Goal: Check status: Check status

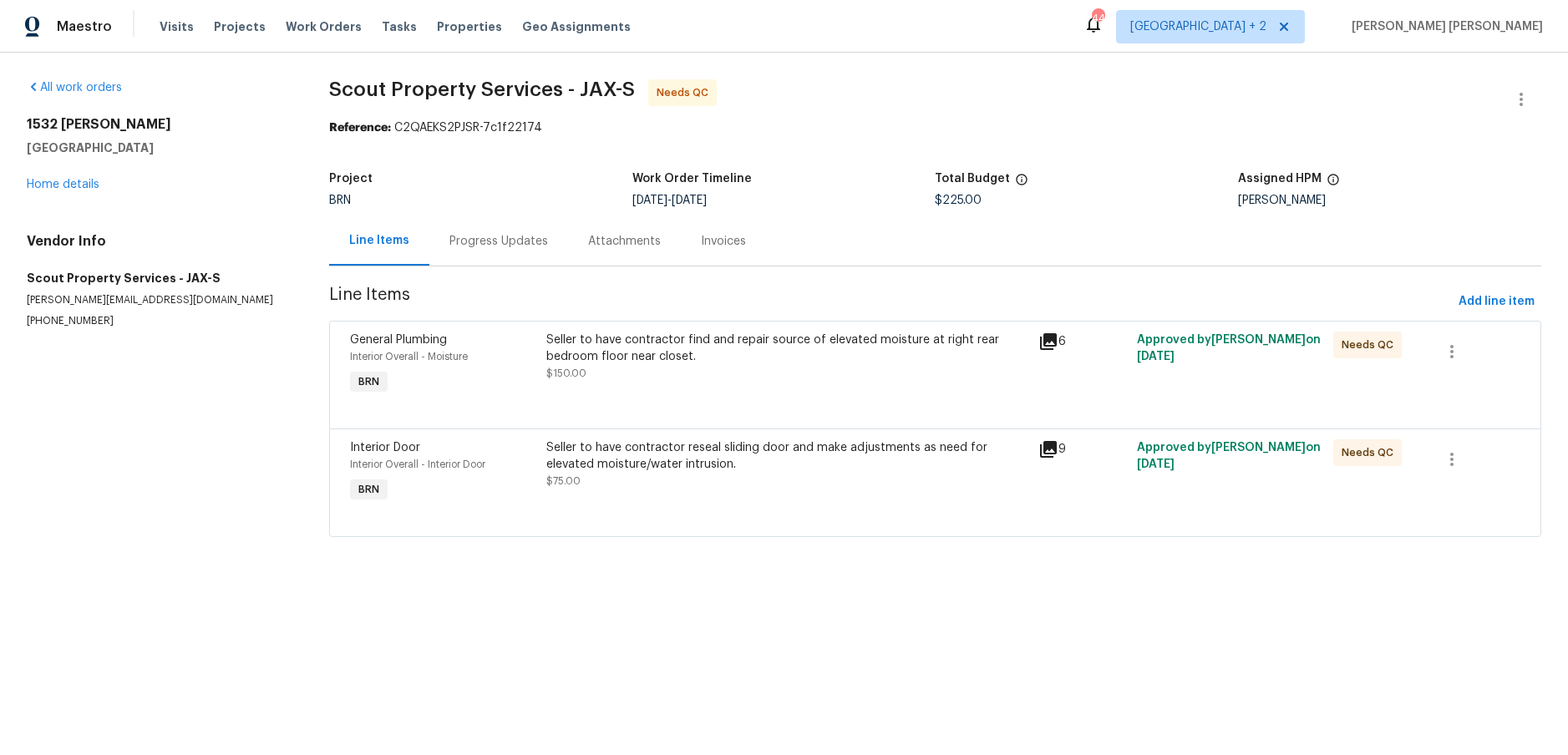
click at [1049, 451] on icon at bounding box center [1048, 449] width 17 height 17
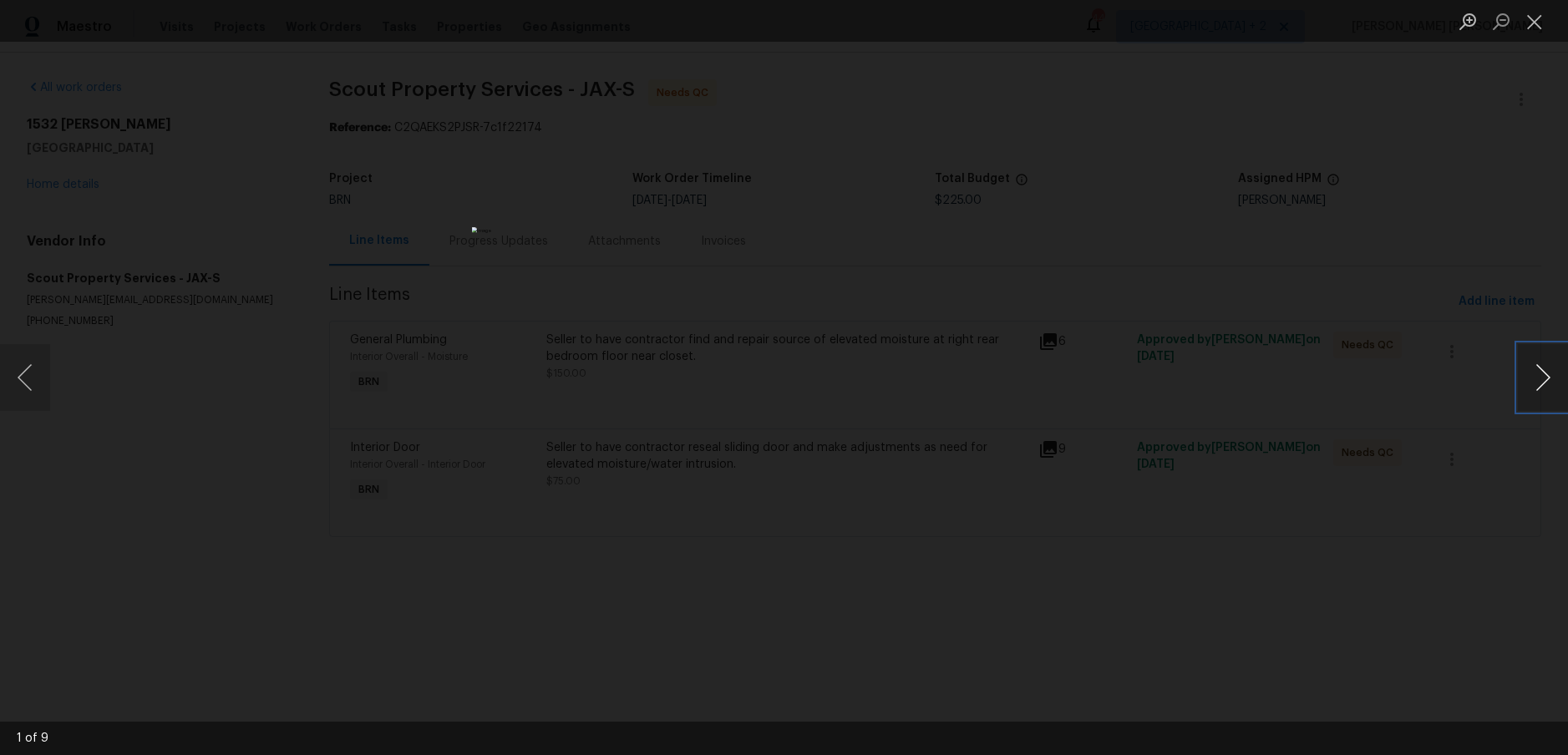
click at [1550, 398] on button "Next image" at bounding box center [1543, 378] width 50 height 67
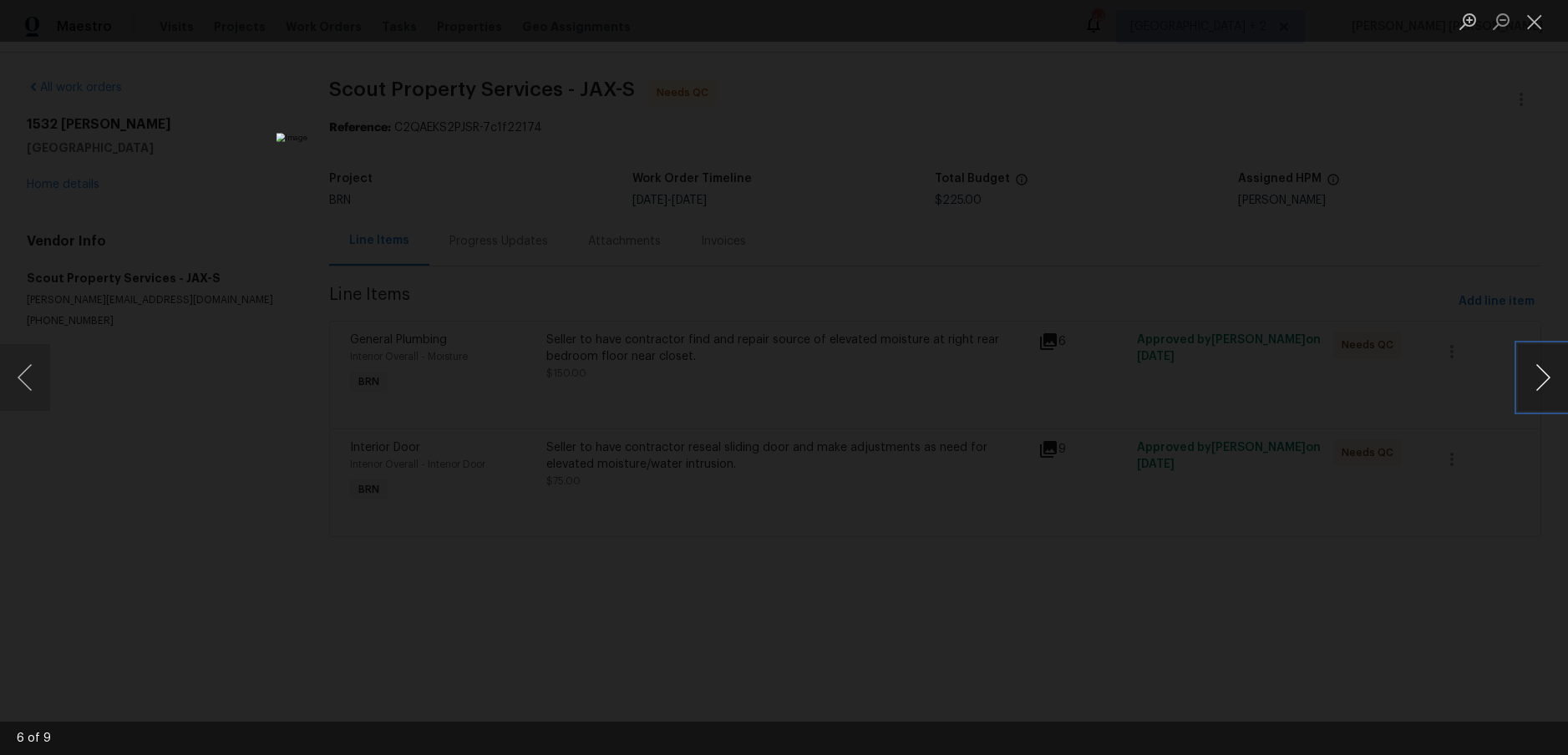
click at [1550, 398] on button "Next image" at bounding box center [1543, 378] width 50 height 67
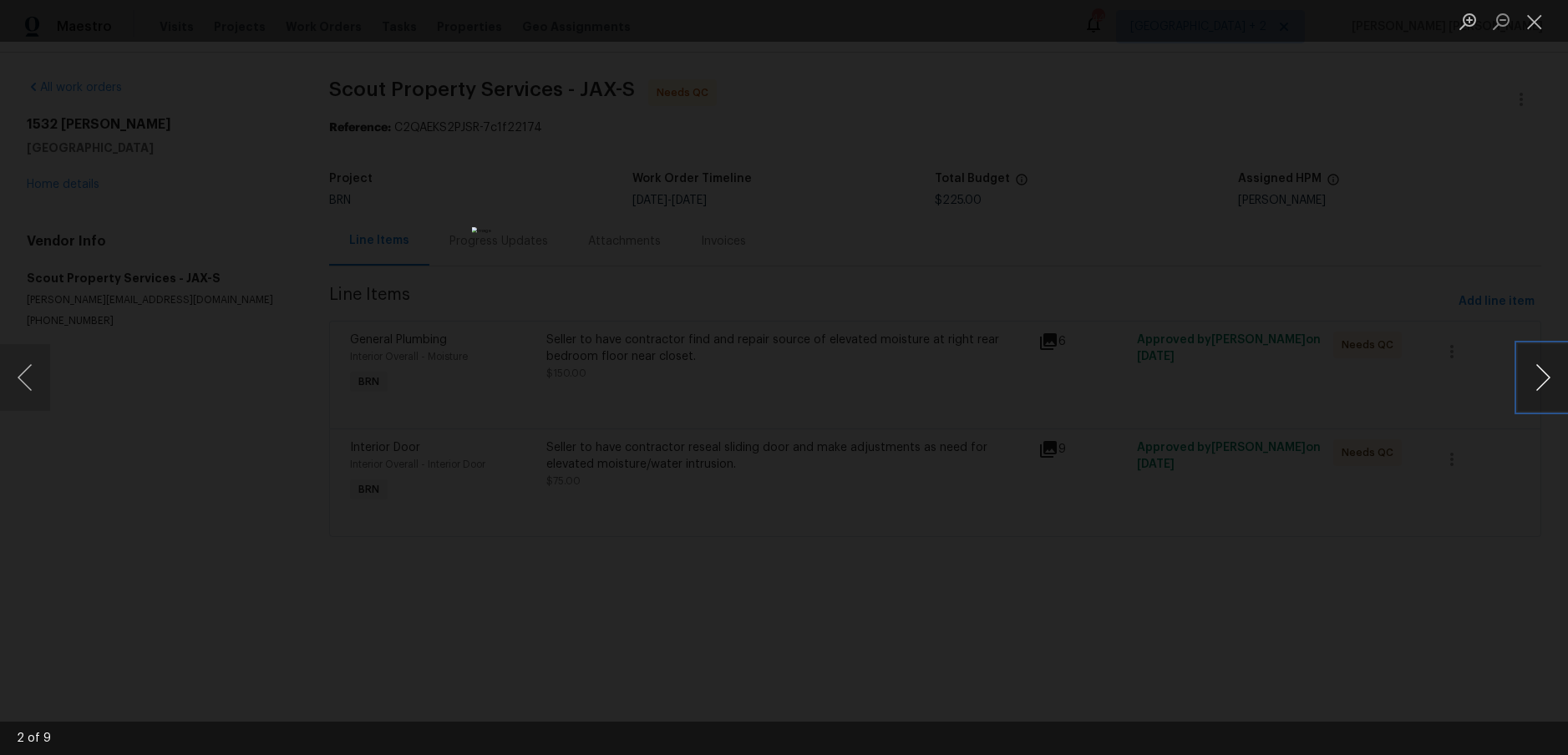
click at [1550, 398] on button "Next image" at bounding box center [1543, 378] width 50 height 67
click at [1437, 505] on div "Lightbox" at bounding box center [784, 378] width 1568 height 755
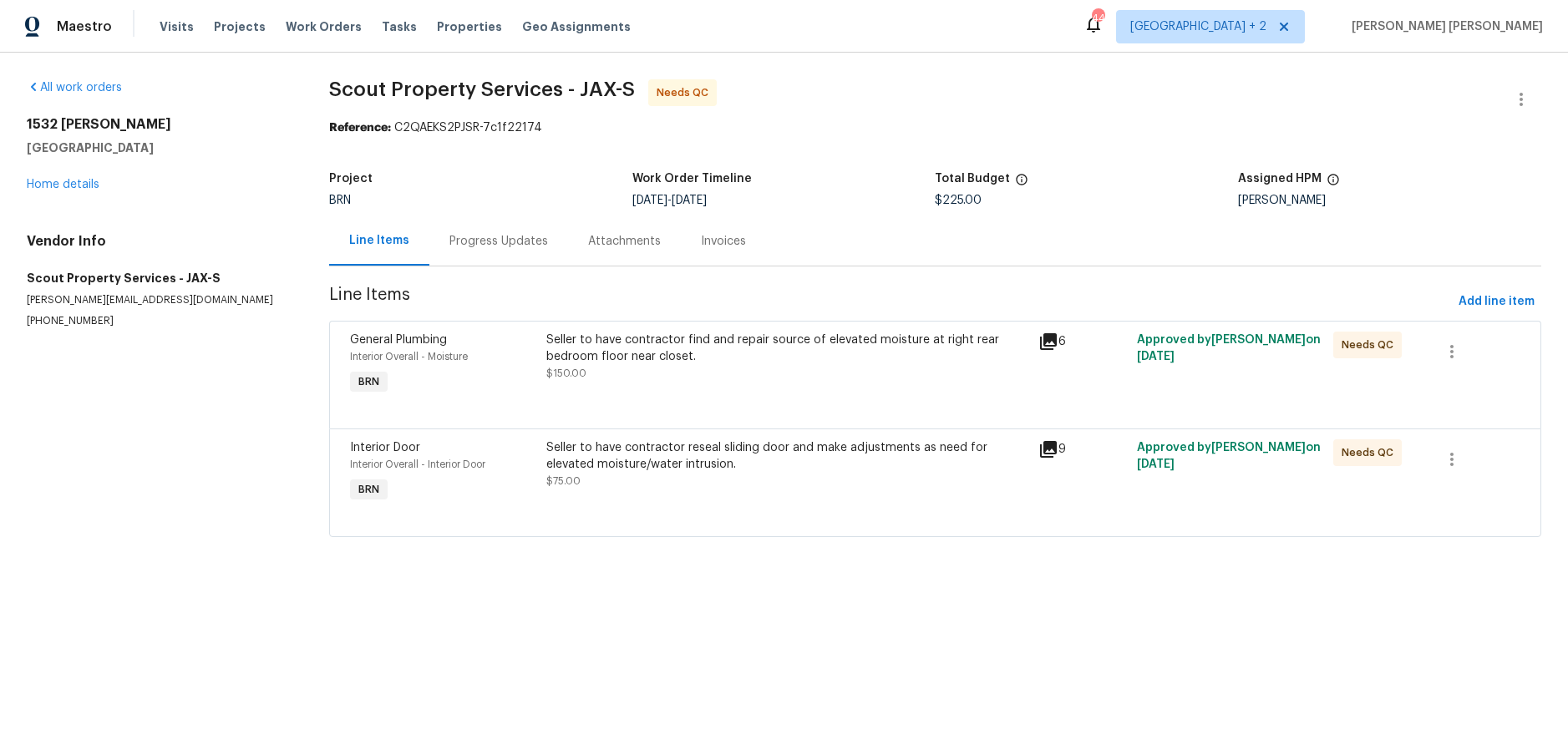
click at [1054, 342] on icon at bounding box center [1048, 342] width 17 height 17
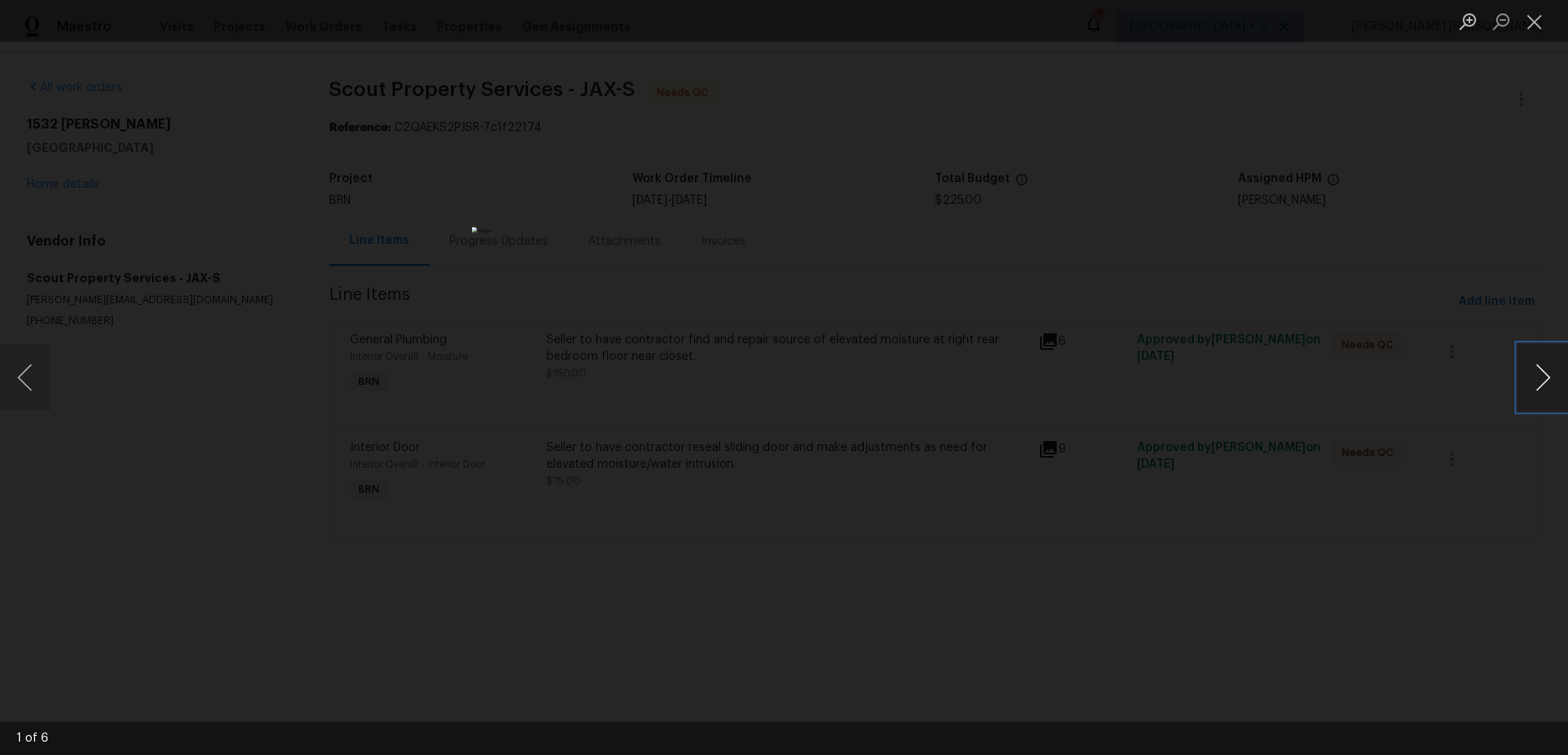
click at [1535, 386] on button "Next image" at bounding box center [1543, 378] width 50 height 67
drag, startPoint x: 1439, startPoint y: 601, endPoint x: 1434, endPoint y: 585, distance: 16.8
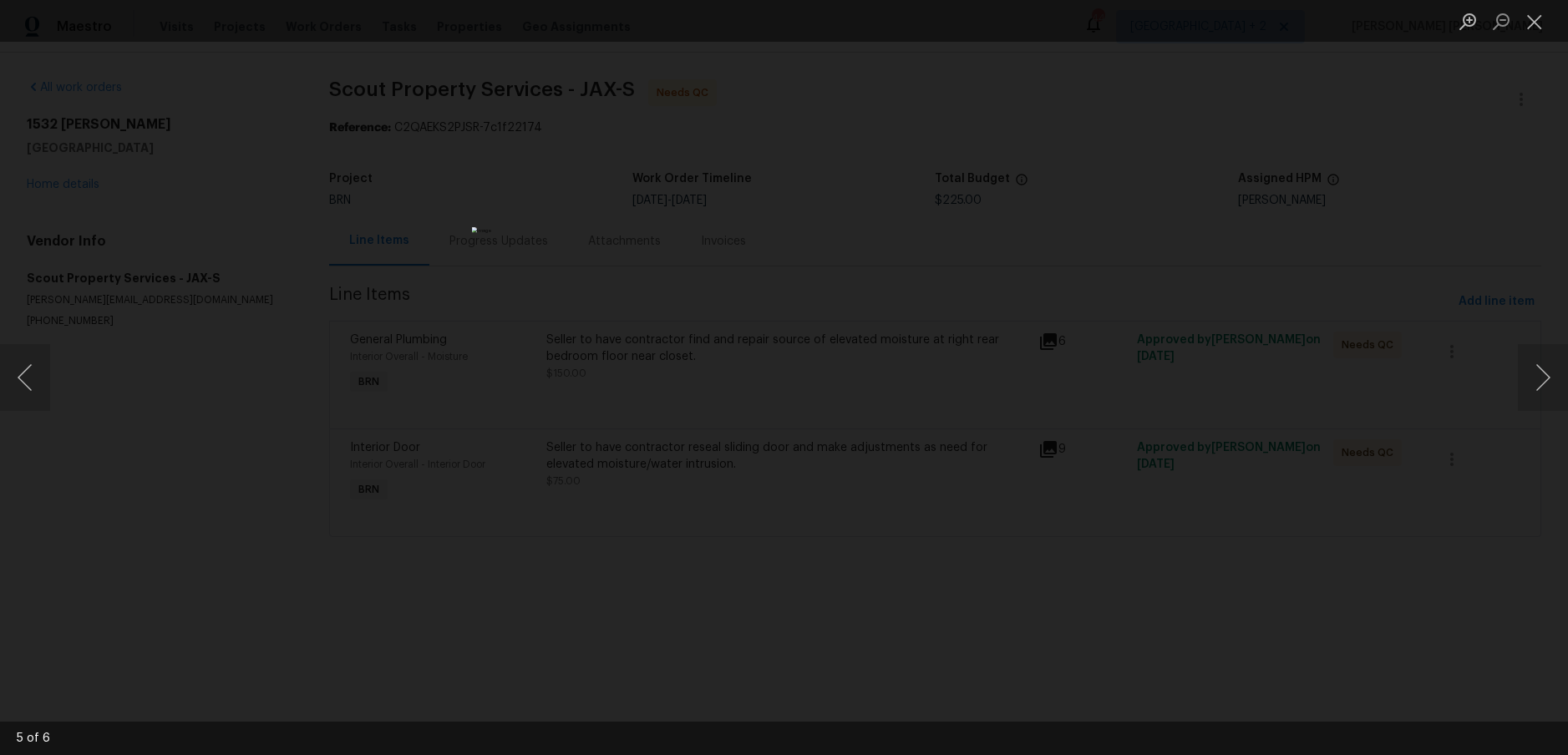
click at [1439, 593] on div "Lightbox" at bounding box center [784, 378] width 1568 height 755
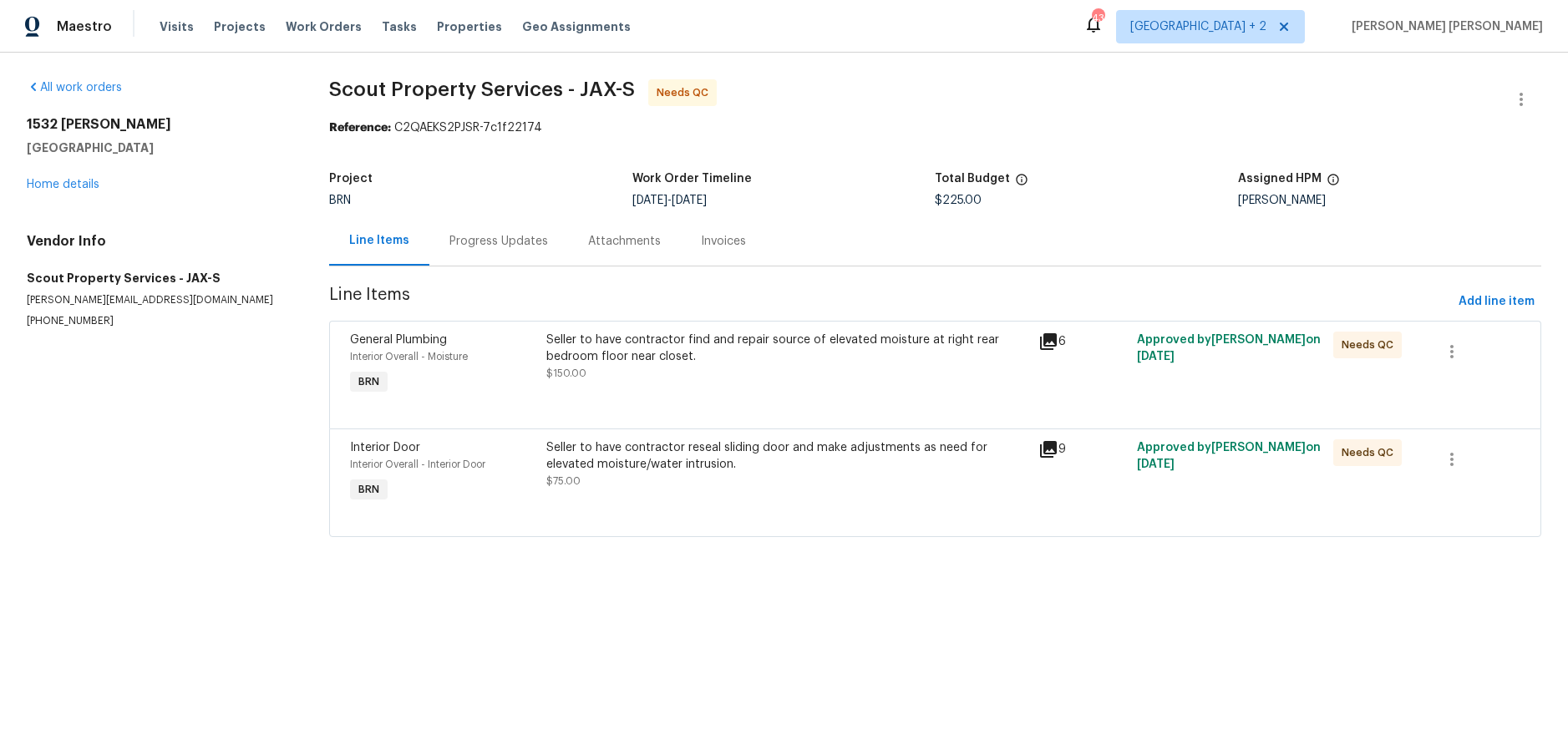
click at [1063, 339] on div "6" at bounding box center [1083, 342] width 89 height 20
click at [1056, 341] on icon at bounding box center [1048, 342] width 17 height 17
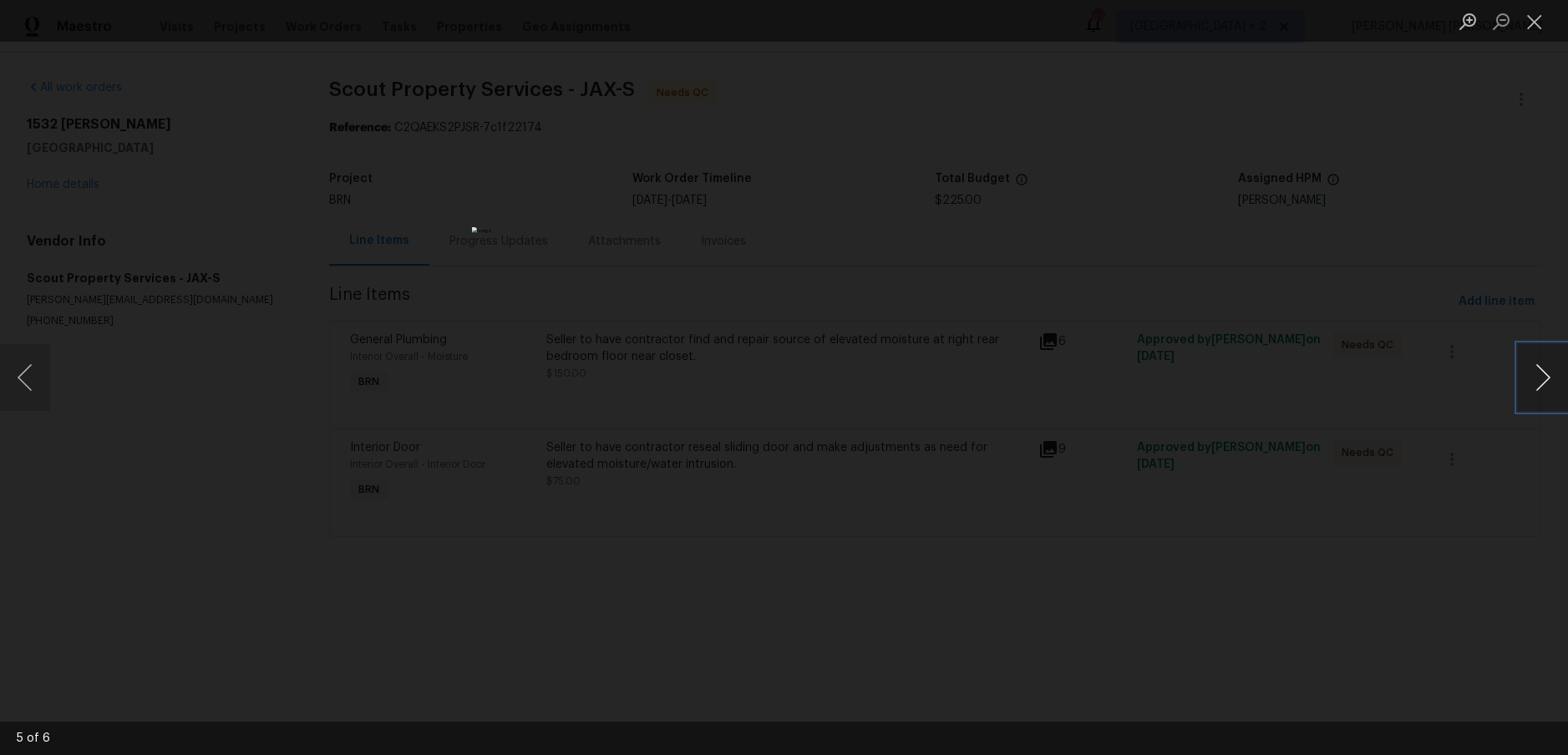
click at [1551, 382] on button "Next image" at bounding box center [1543, 378] width 50 height 67
click at [1549, 384] on button "Next image" at bounding box center [1543, 378] width 50 height 67
click at [1417, 511] on div "Lightbox" at bounding box center [784, 378] width 1568 height 755
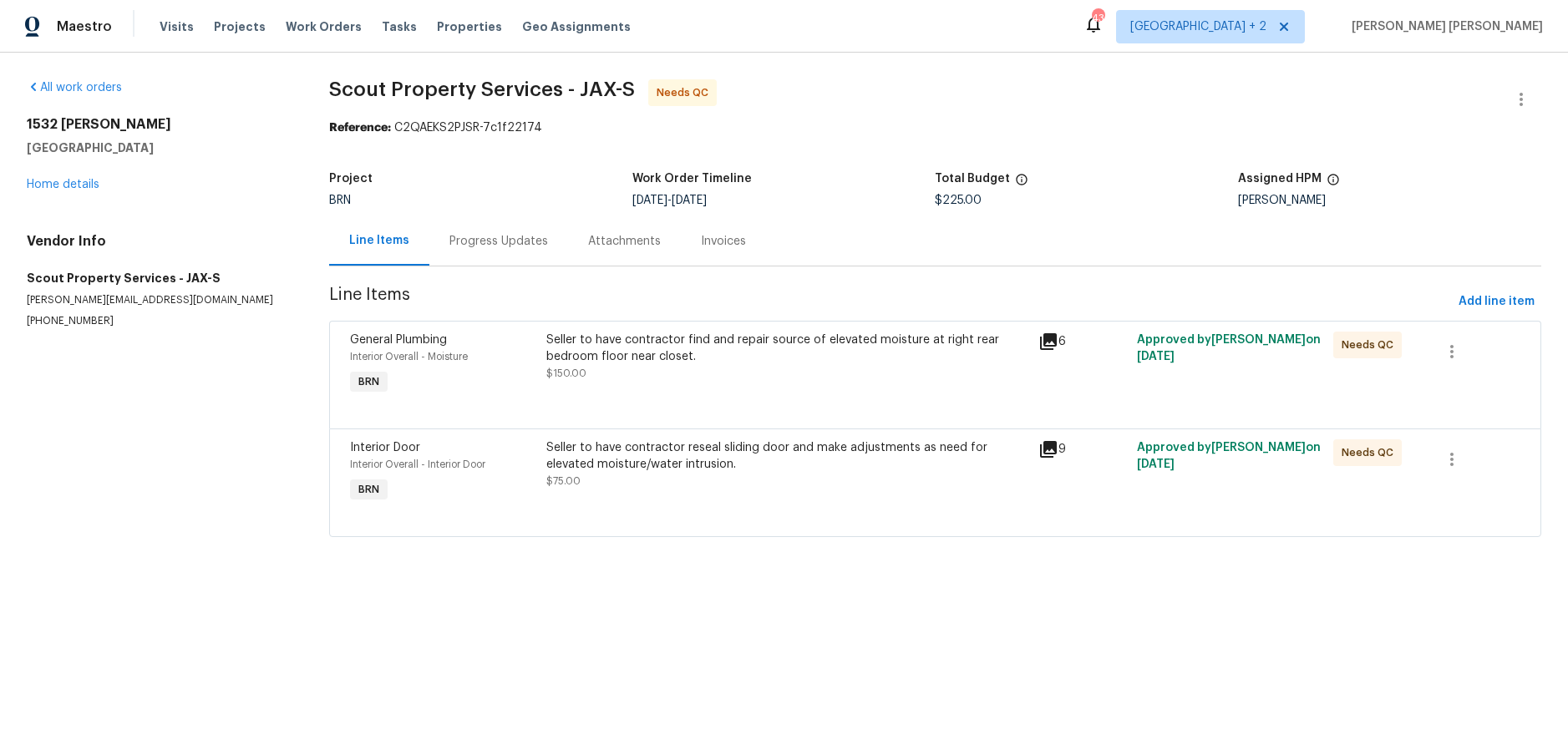
click at [1048, 449] on icon at bounding box center [1048, 449] width 17 height 17
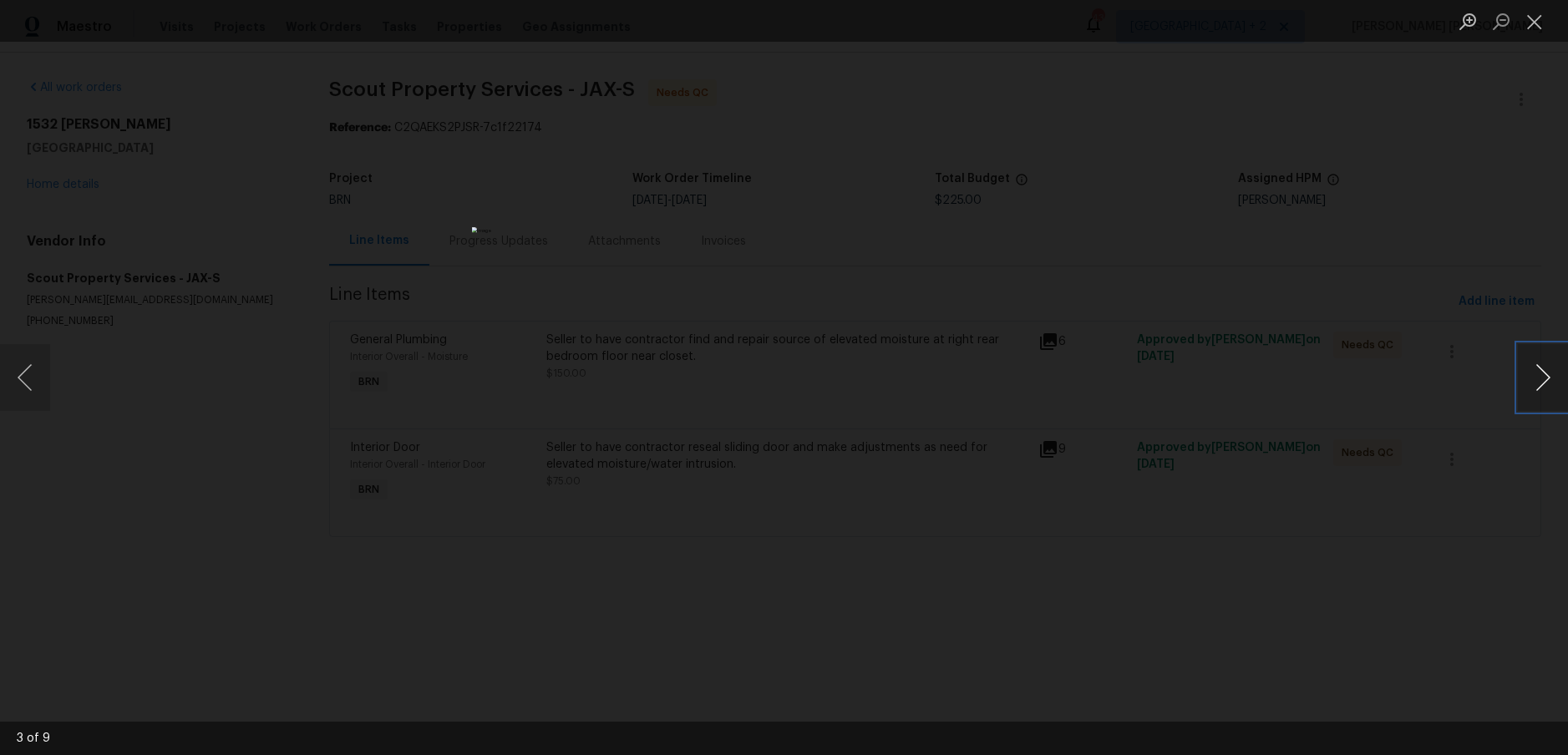
click at [1539, 386] on button "Next image" at bounding box center [1543, 378] width 50 height 67
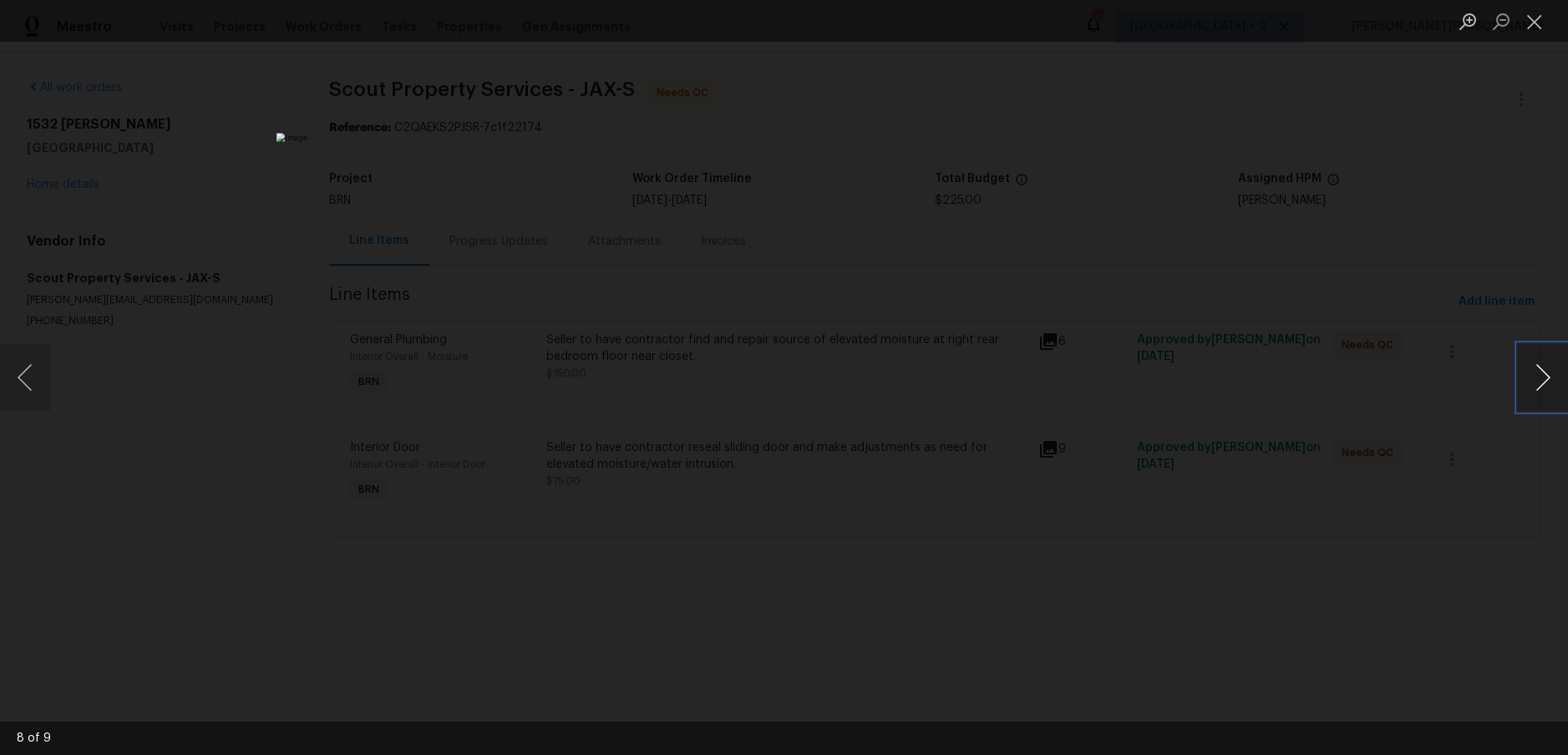
click at [1539, 386] on button "Next image" at bounding box center [1543, 378] width 50 height 67
drag, startPoint x: 1391, startPoint y: 535, endPoint x: 1410, endPoint y: 523, distance: 22.5
click at [1392, 533] on div "Lightbox" at bounding box center [784, 378] width 1568 height 755
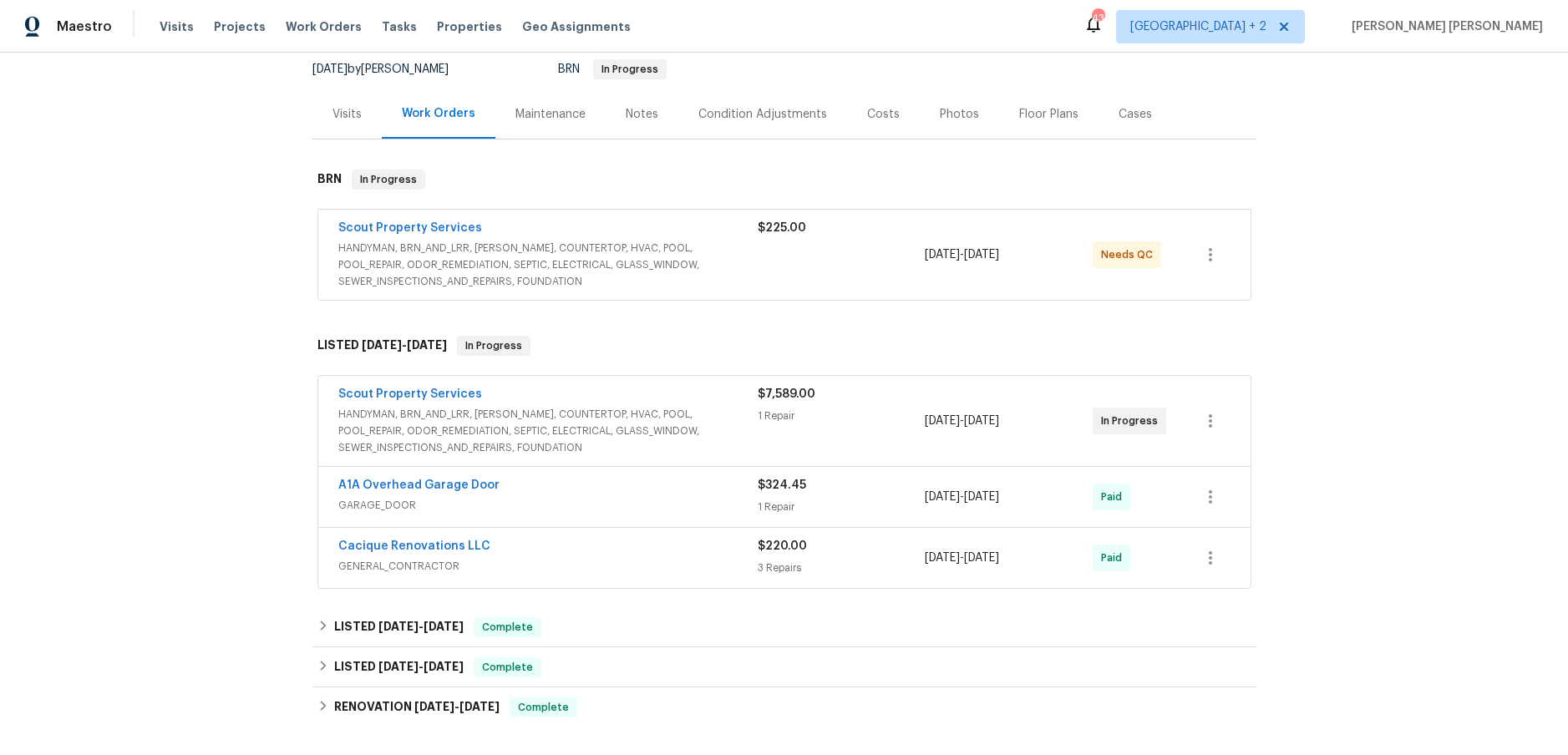
scroll to position [255, 0]
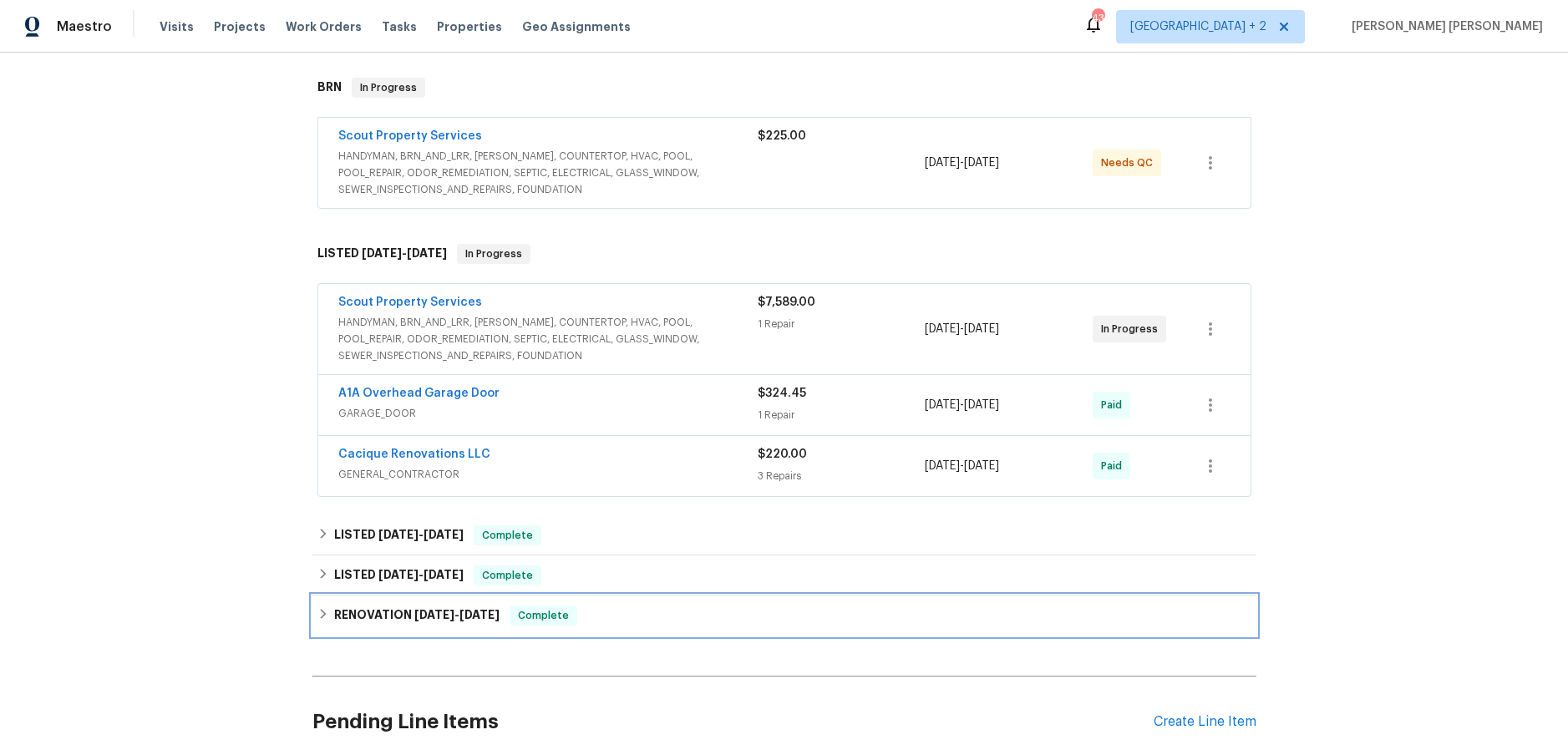
click at [332, 616] on div "RENOVATION 1/27/25 - 2/4/25 Complete" at bounding box center [784, 616] width 934 height 20
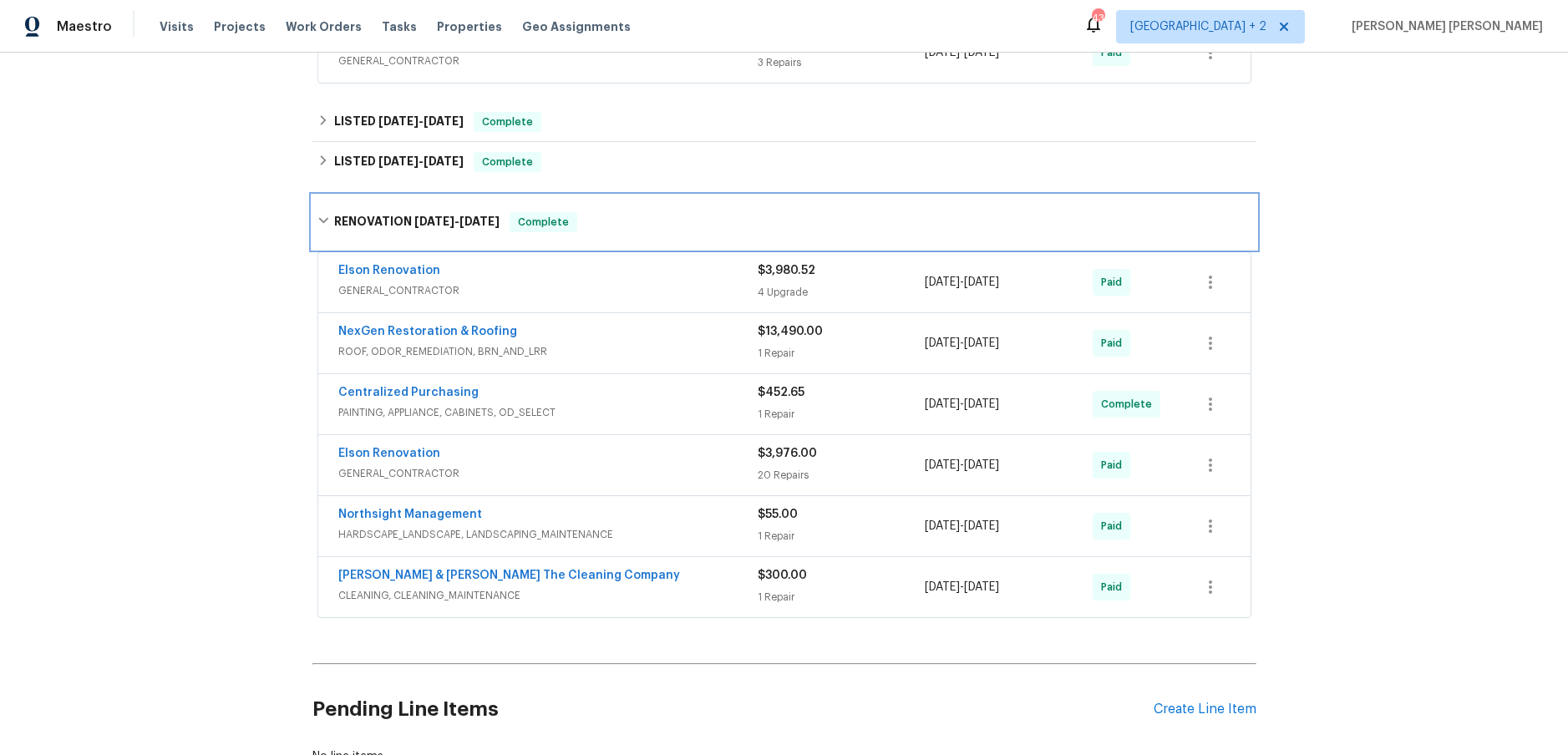
scroll to position [691, 0]
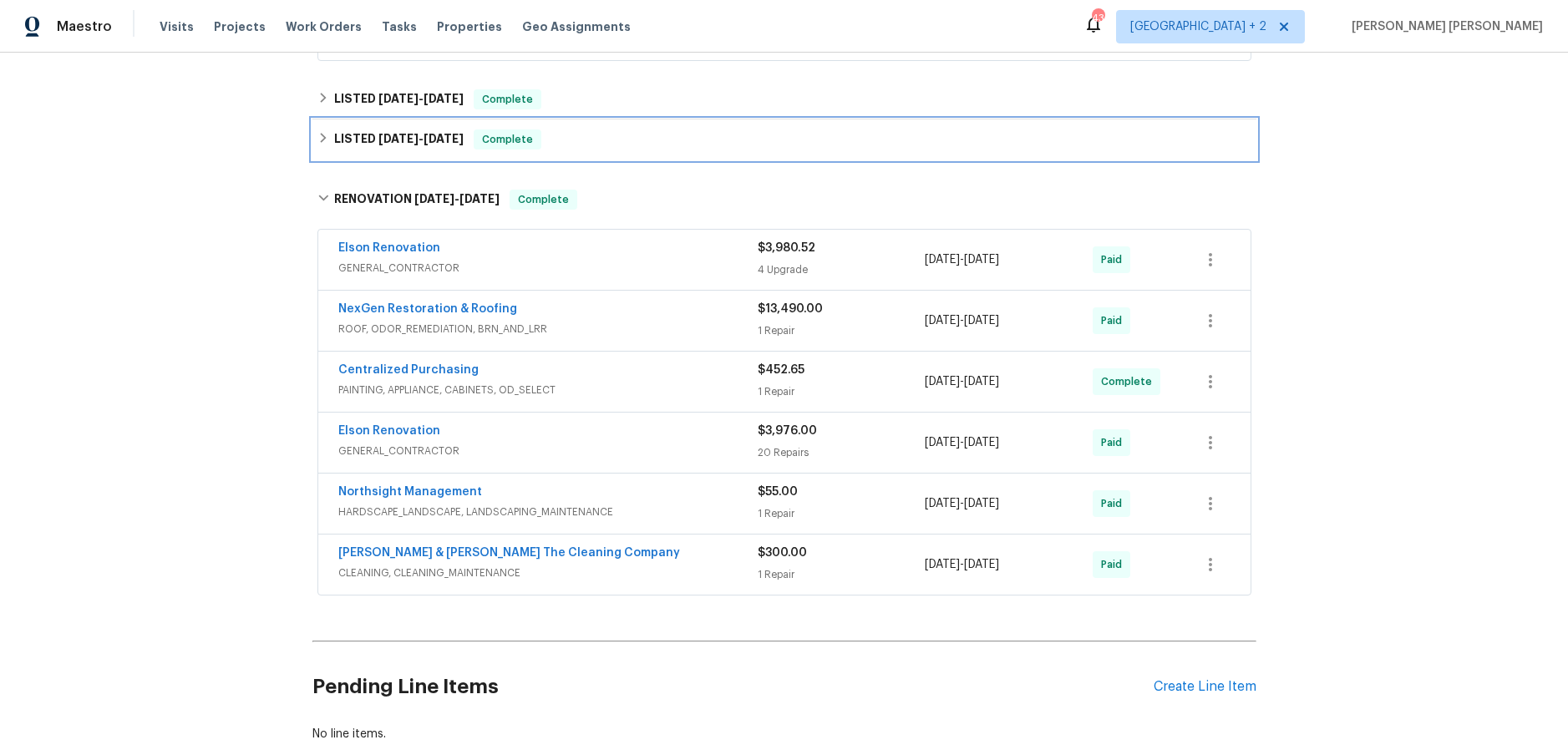
click at [324, 136] on icon at bounding box center [322, 138] width 6 height 10
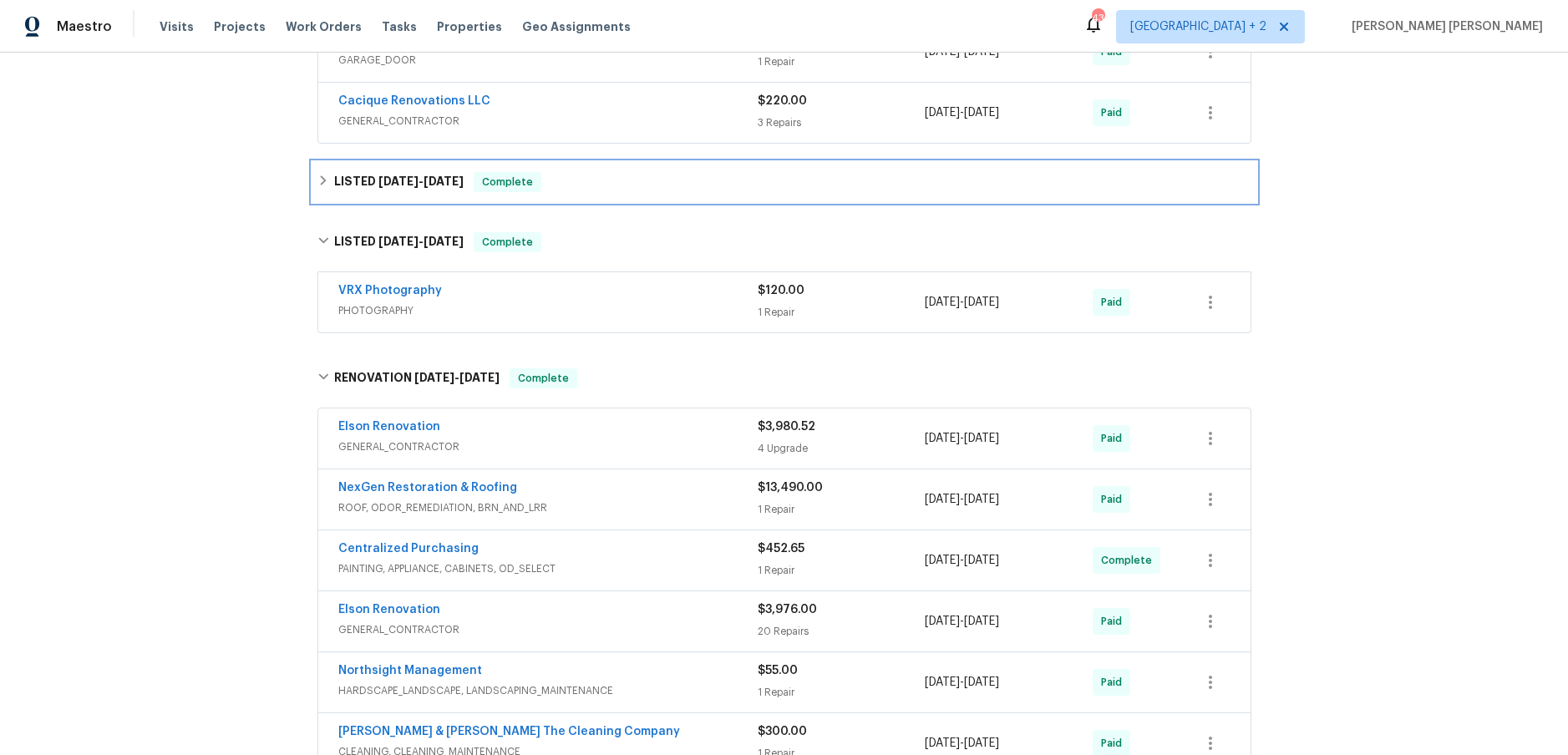
scroll to position [614, 0]
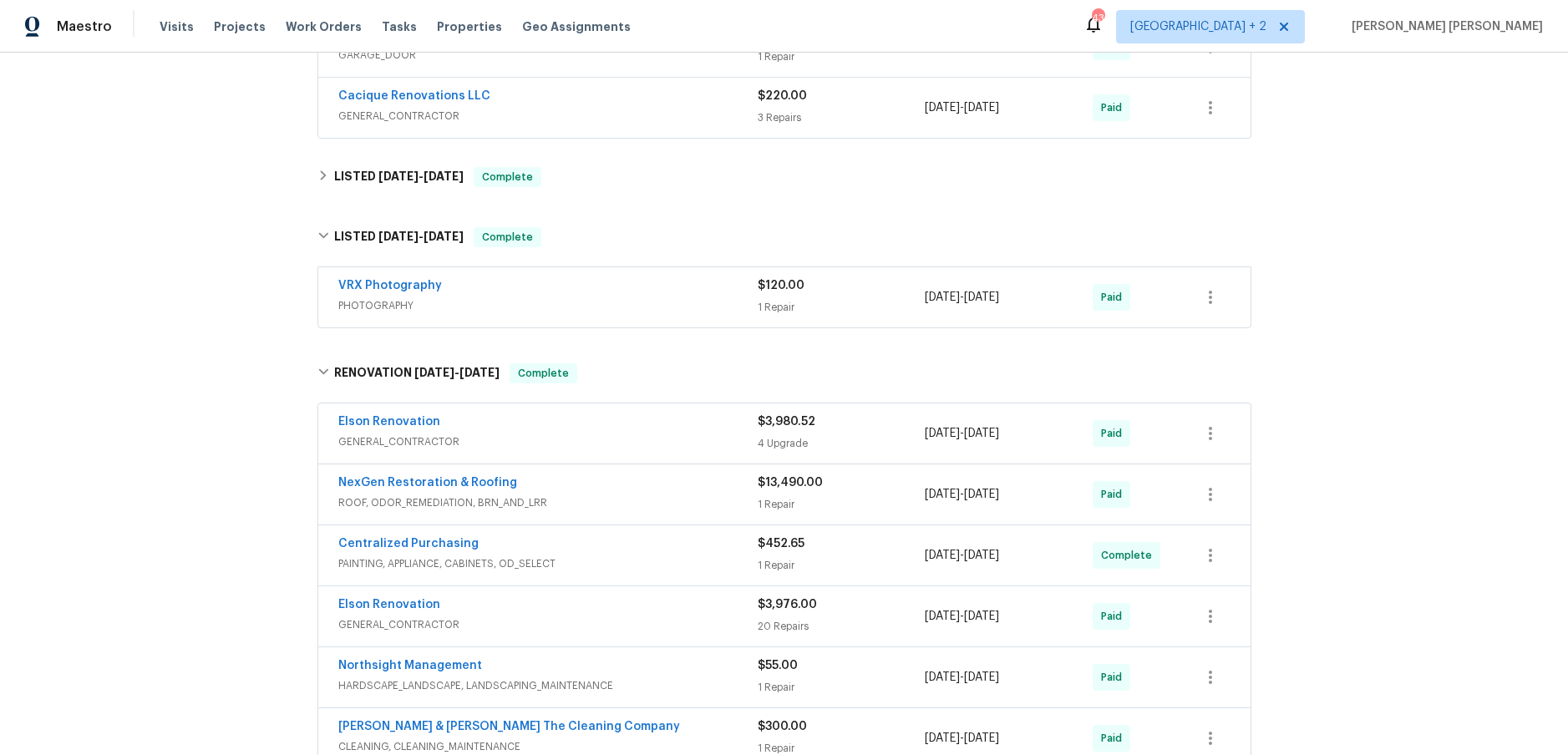
click at [616, 485] on div "NexGen Restoration & Roofing" at bounding box center [547, 485] width 419 height 20
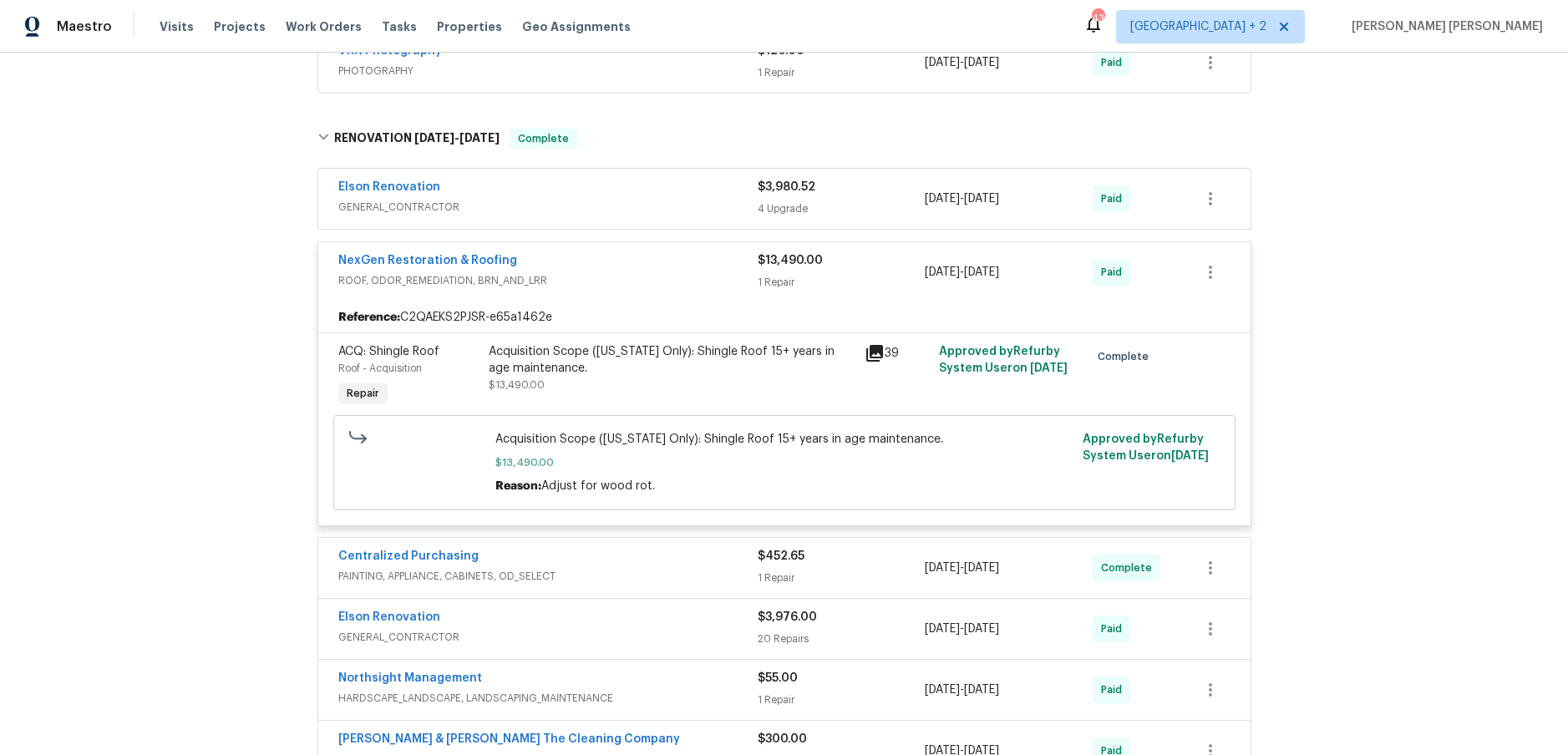
scroll to position [865, 0]
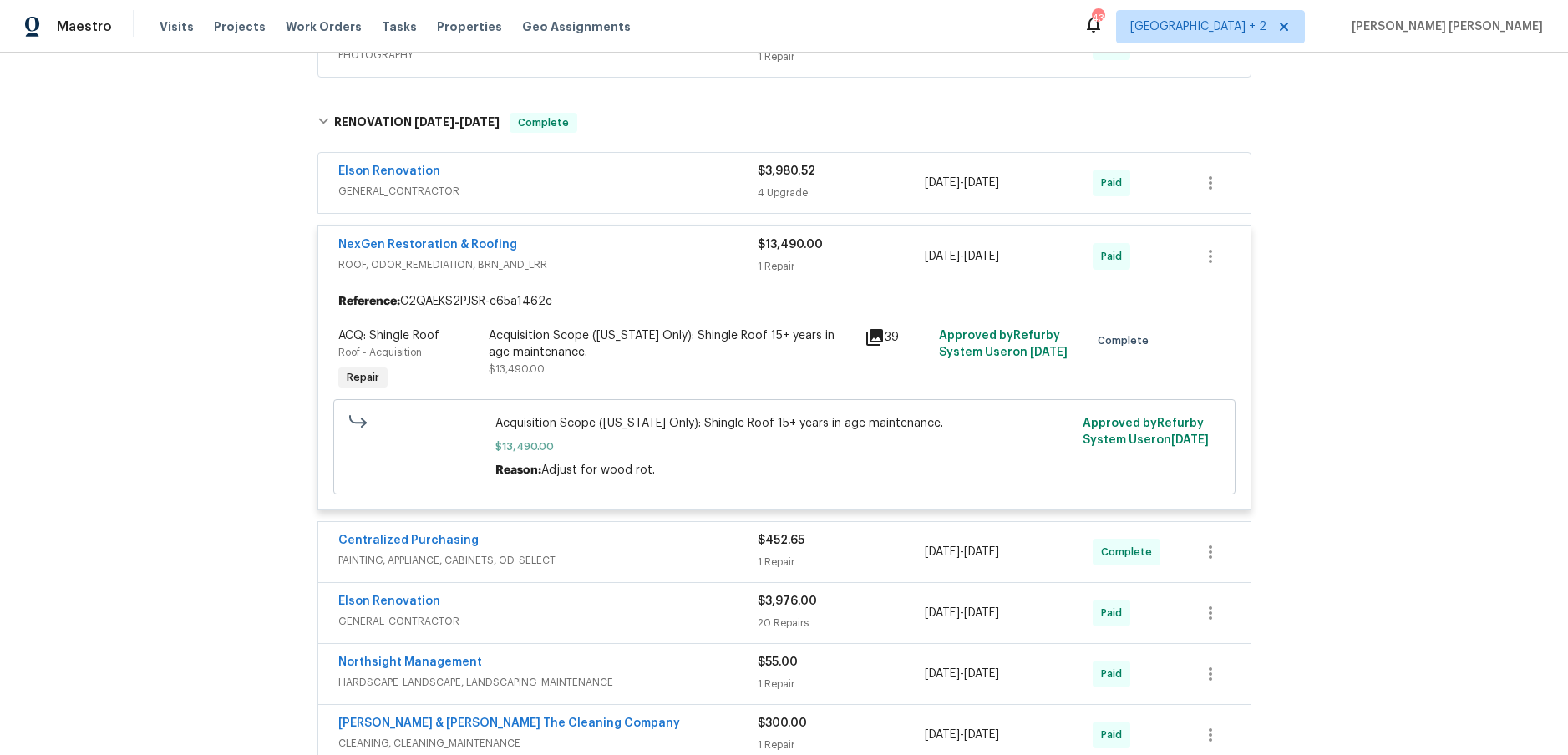
click at [620, 271] on span "ROOF, ODOR_REMEDIATION, BRN_AND_LRR" at bounding box center [547, 265] width 419 height 17
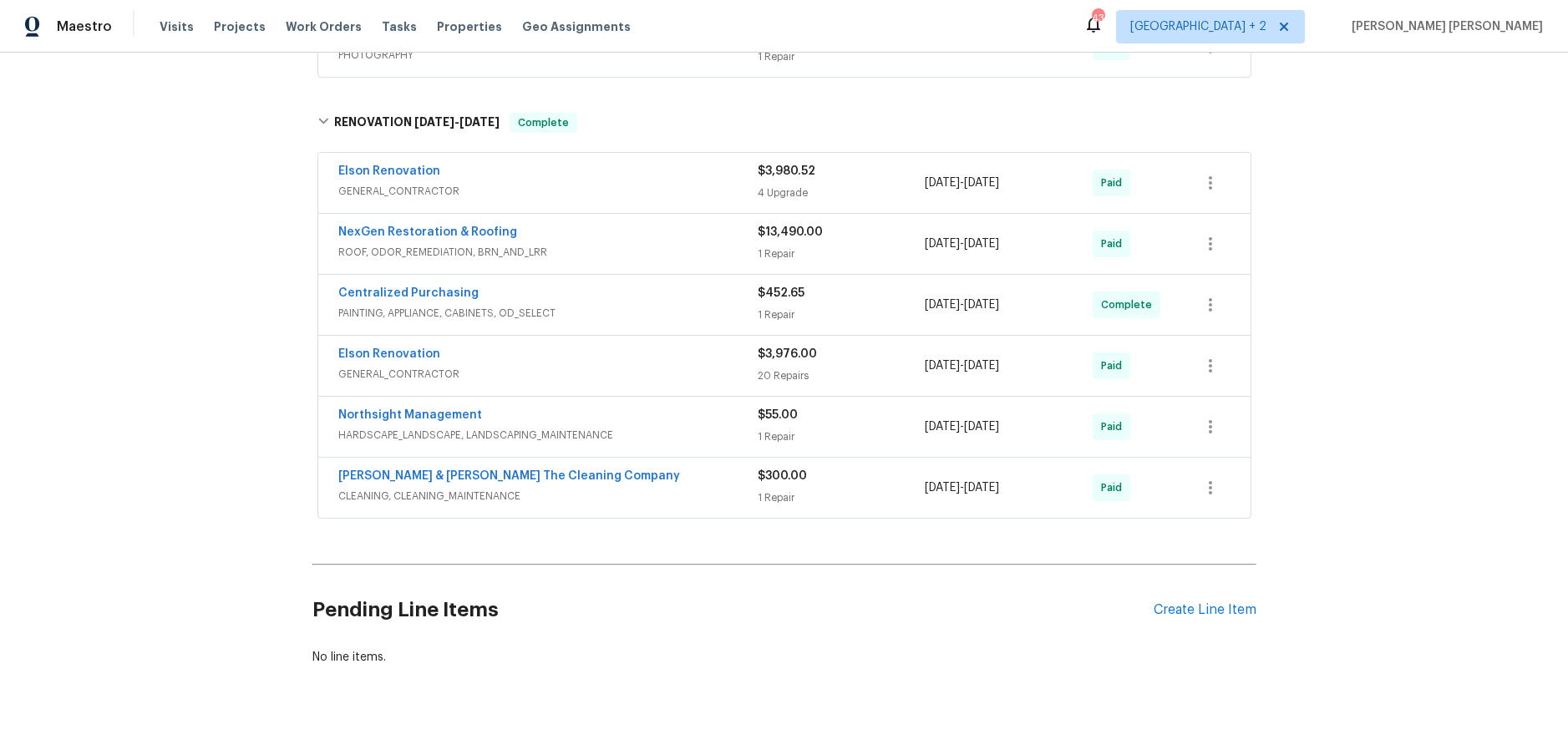
click at [607, 366] on span "GENERAL_CONTRACTOR" at bounding box center [547, 374] width 419 height 17
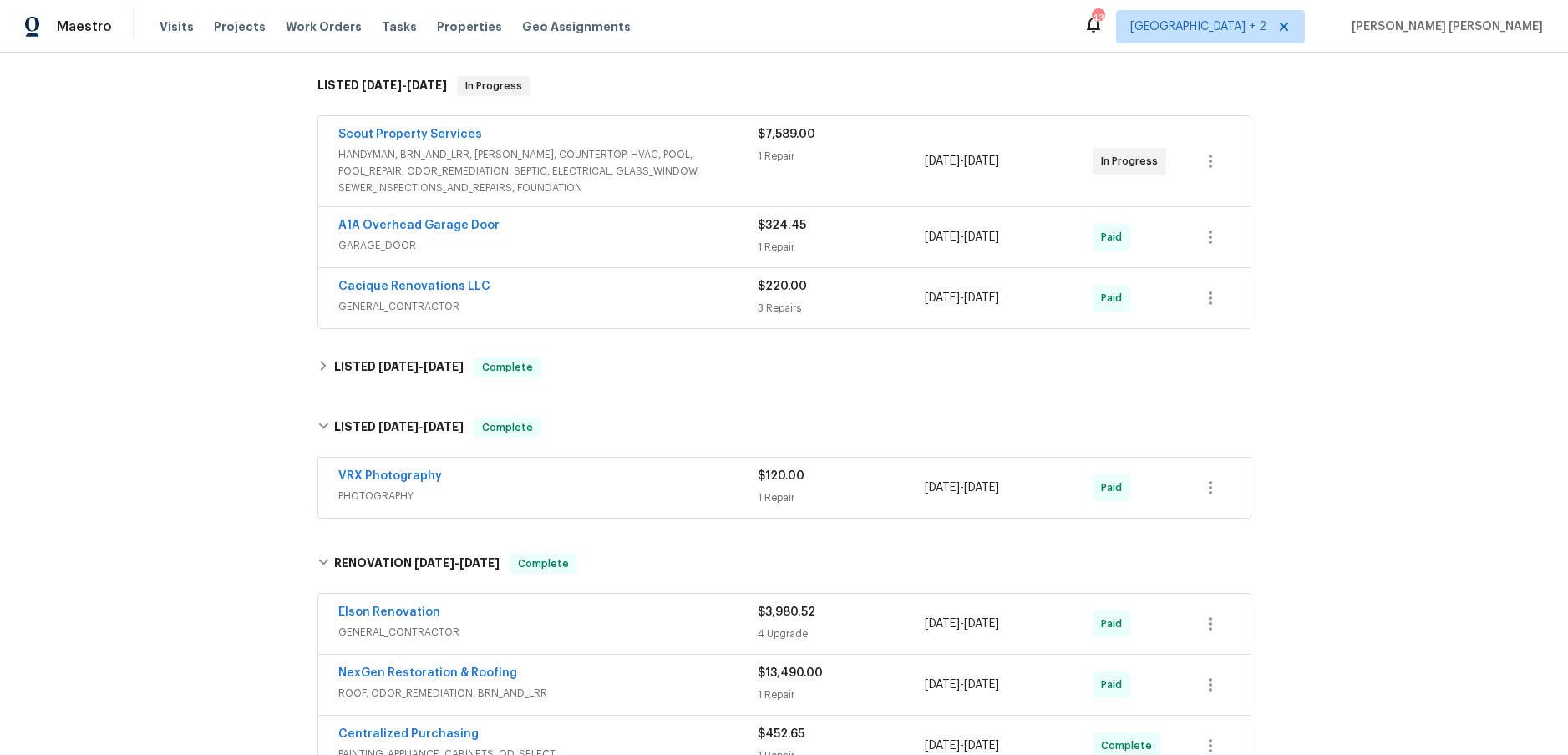
scroll to position [0, 0]
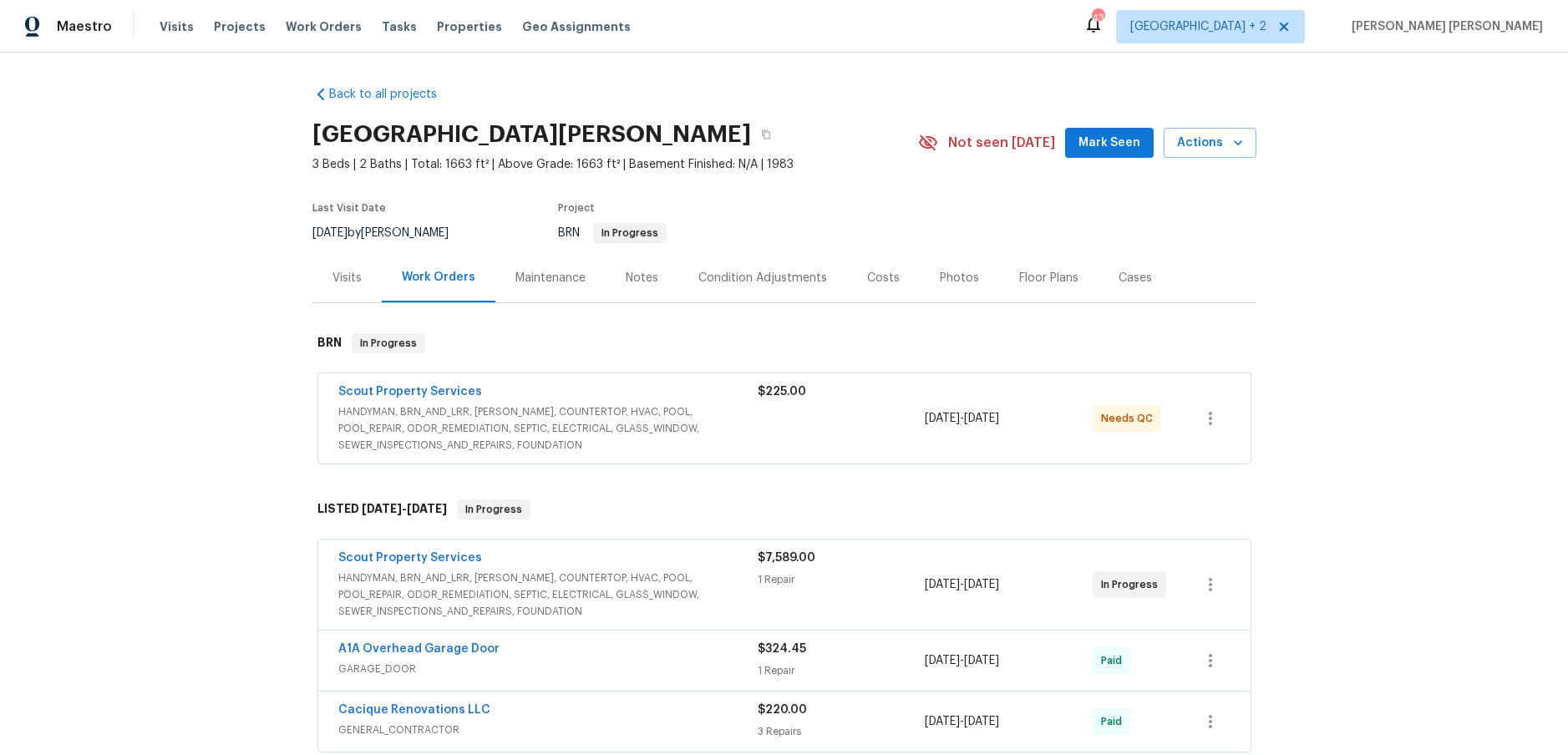
click at [356, 279] on div "Visits" at bounding box center [346, 278] width 29 height 17
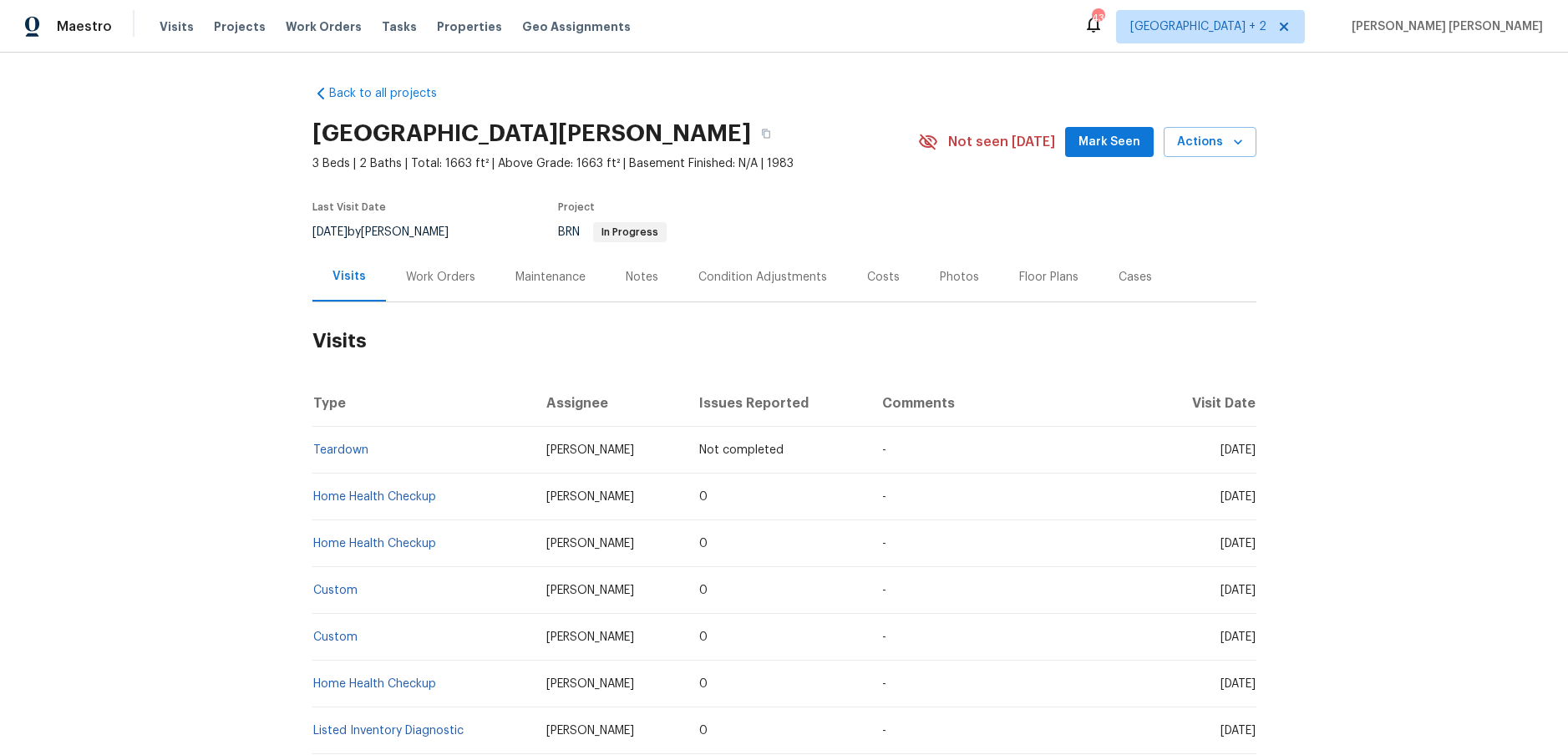
scroll to position [2, 0]
